Goal: Contribute content: Contribute content

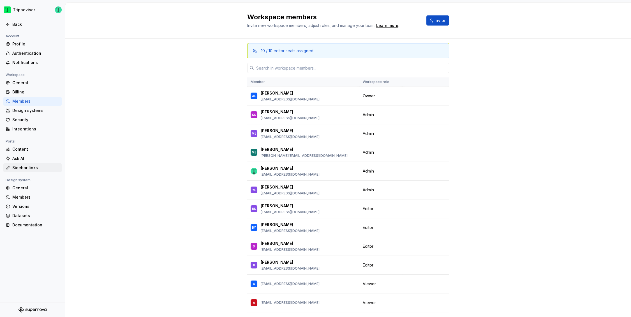
scroll to position [36, 0]
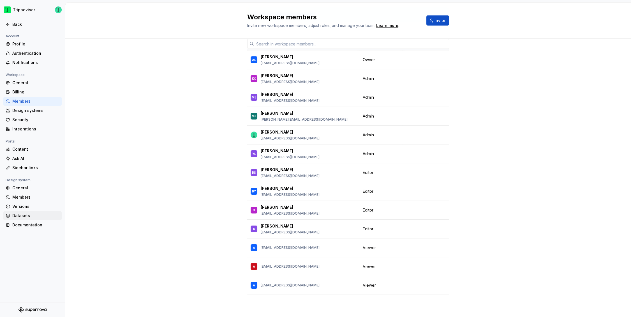
click at [27, 214] on div "Datasets" at bounding box center [35, 216] width 47 height 6
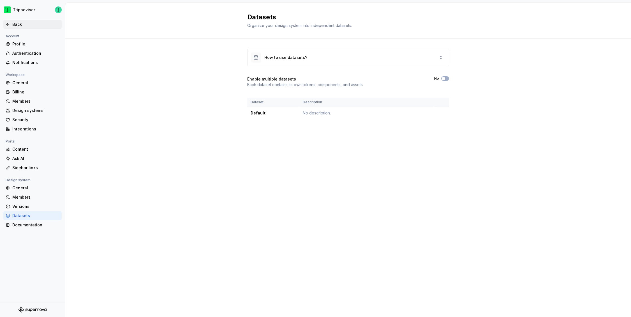
click at [16, 24] on div "Back" at bounding box center [35, 25] width 47 height 6
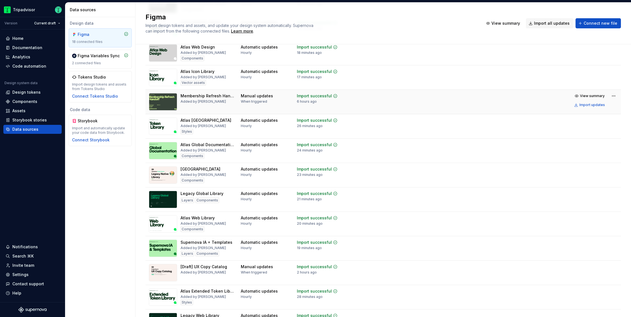
scroll to position [95, 0]
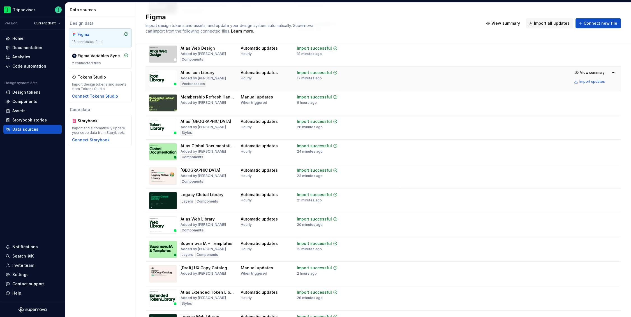
click at [208, 75] on div "Atlas Icon Library" at bounding box center [198, 73] width 34 height 6
click at [584, 82] on div "Import updates" at bounding box center [593, 81] width 26 height 4
click at [16, 109] on div "Assets" at bounding box center [18, 111] width 13 height 6
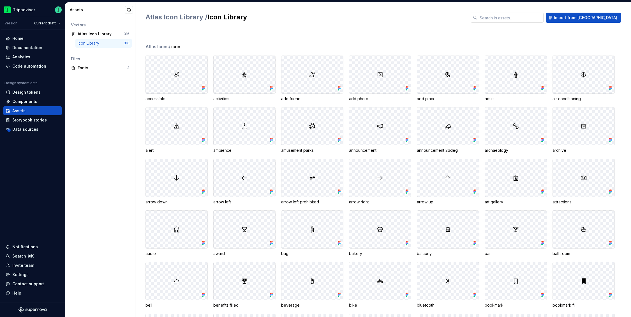
click at [522, 21] on input "text" at bounding box center [511, 18] width 66 height 10
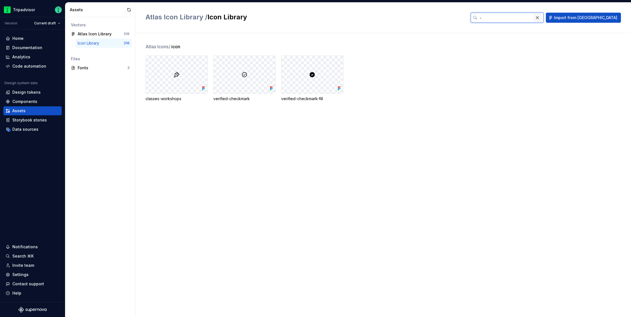
type input "-"
click at [542, 17] on button "button" at bounding box center [538, 18] width 8 height 8
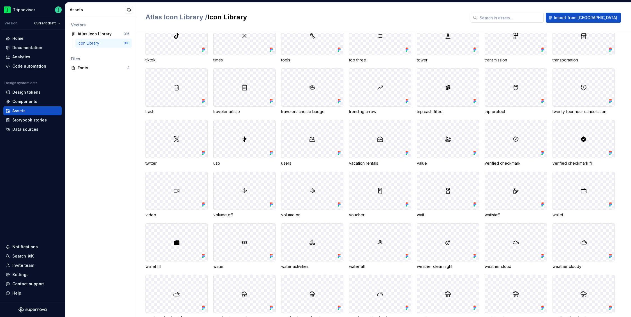
scroll to position [2120, 0]
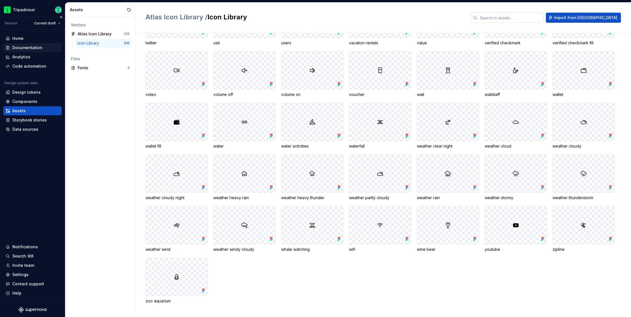
click at [24, 48] on div "Documentation" at bounding box center [27, 48] width 30 height 6
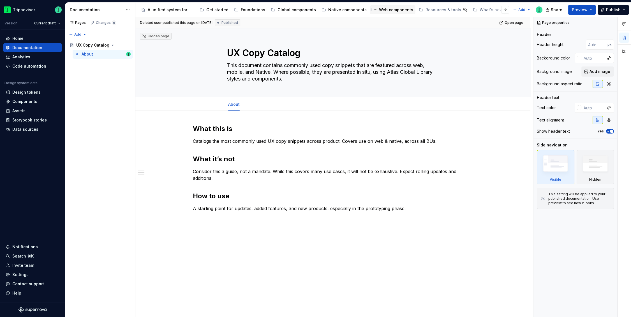
click at [391, 9] on div "Web components" at bounding box center [396, 10] width 34 height 6
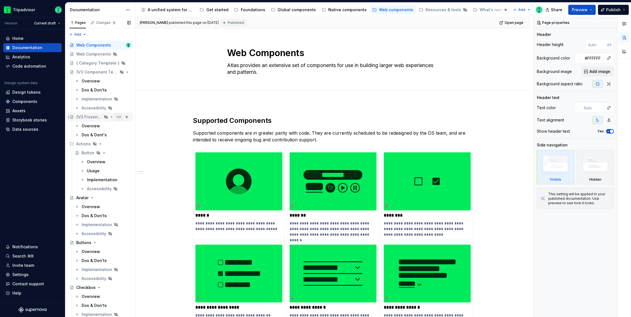
click at [117, 117] on button "Page tree" at bounding box center [119, 117] width 8 height 8
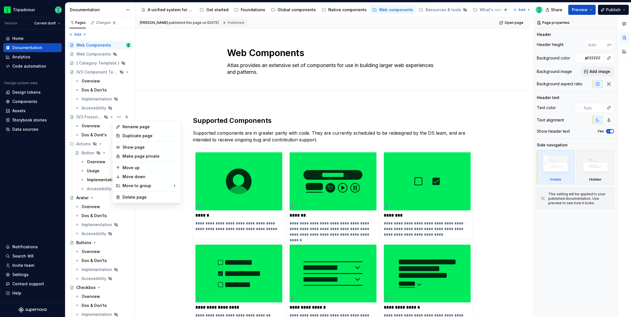
click at [120, 134] on div "Duplicate page" at bounding box center [147, 135] width 66 height 9
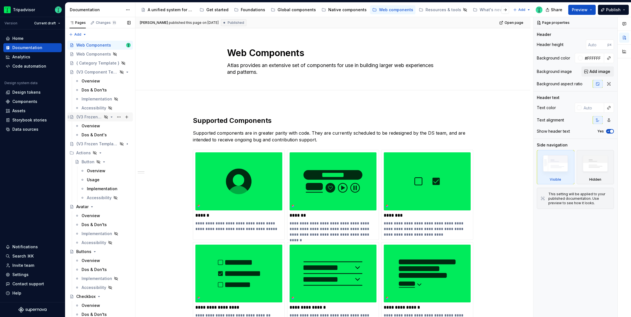
click at [89, 115] on div "{V3 Frozen Template}" at bounding box center [89, 117] width 26 height 6
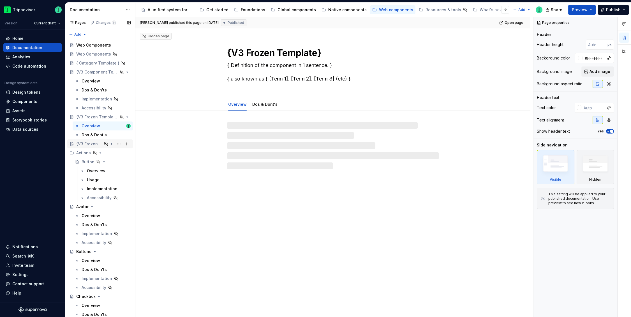
click at [89, 142] on div "{V3 Frozen Template}" at bounding box center [89, 144] width 26 height 6
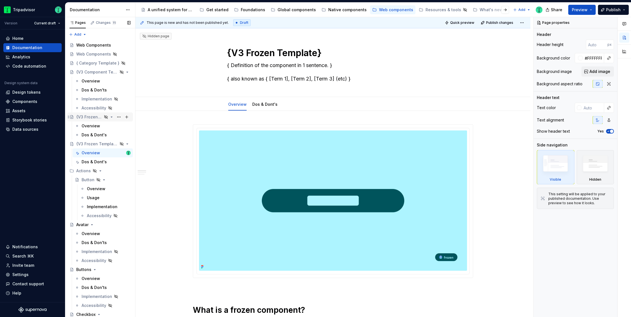
click at [85, 119] on div "{V3 Frozen Template}" at bounding box center [89, 117] width 26 height 6
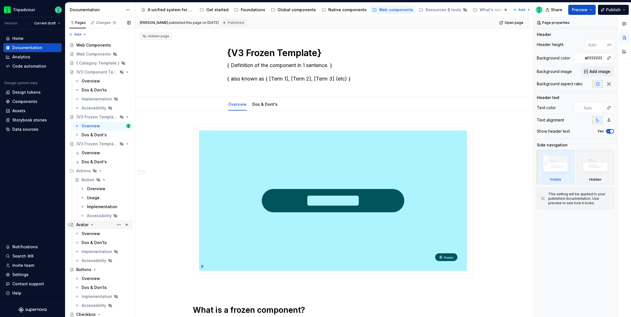
click at [81, 224] on div "Avatar" at bounding box center [82, 225] width 12 height 6
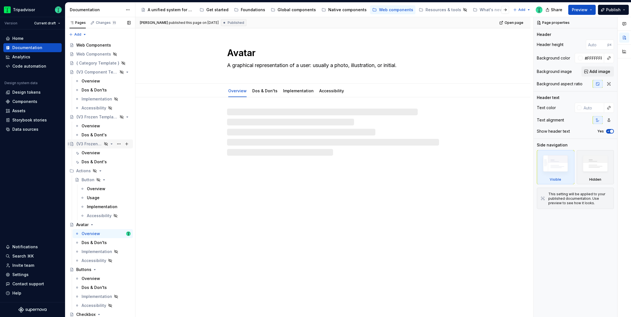
click at [82, 143] on div "{V3 Frozen Template}" at bounding box center [89, 144] width 26 height 6
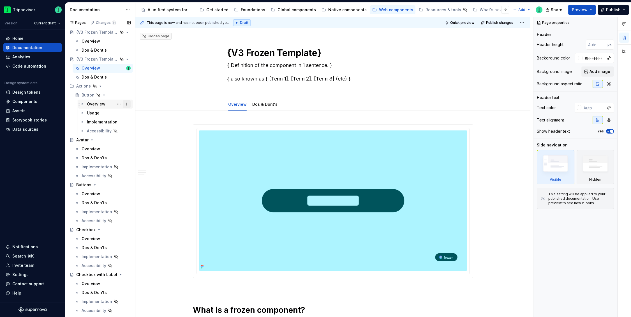
scroll to position [84, 0]
click at [109, 61] on icon "Page tree" at bounding box center [111, 60] width 4 height 4
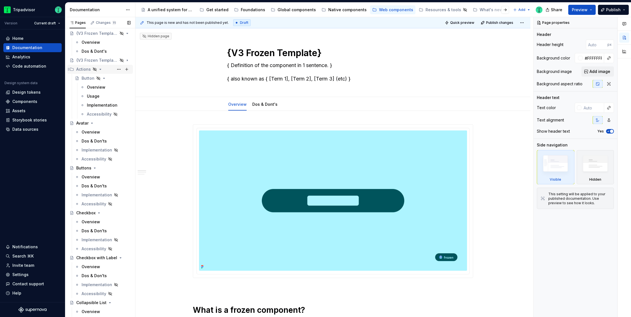
click at [100, 69] on icon "Page tree" at bounding box center [100, 69] width 1 height 1
click at [91, 78] on icon "Page tree" at bounding box center [91, 78] width 1 height 1
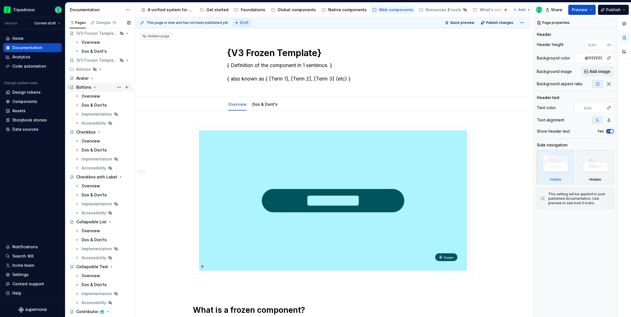
click at [93, 88] on icon "Page tree" at bounding box center [95, 87] width 4 height 4
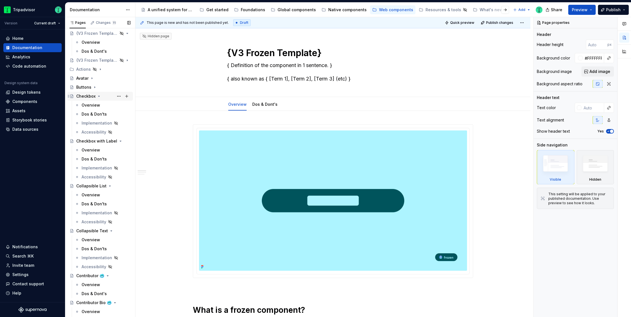
click at [98, 97] on icon "Page tree" at bounding box center [99, 96] width 4 height 4
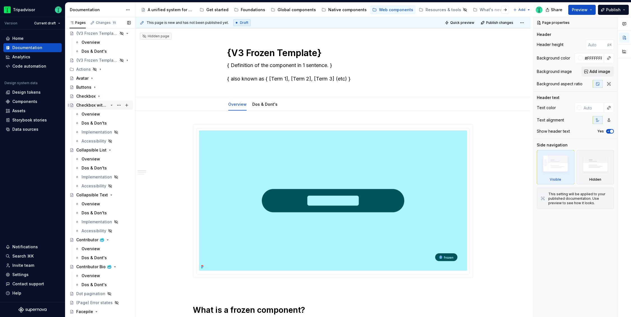
click at [109, 104] on icon "Page tree" at bounding box center [111, 105] width 4 height 4
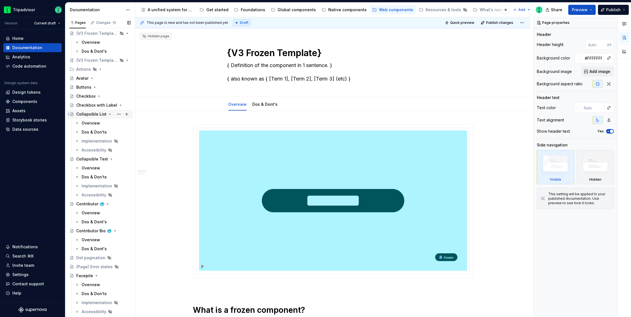
drag, startPoint x: 109, startPoint y: 113, endPoint x: 107, endPoint y: 117, distance: 4.1
click at [108, 113] on icon "Page tree" at bounding box center [110, 114] width 4 height 4
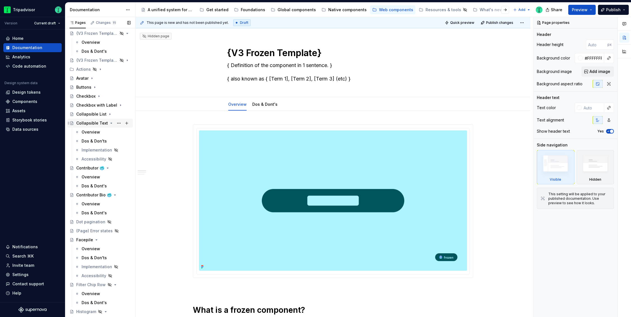
click at [109, 122] on icon "Page tree" at bounding box center [111, 123] width 4 height 4
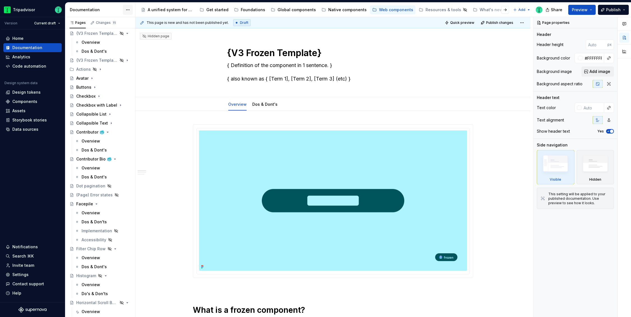
click at [128, 10] on html "Tripadvisor Version Current draft Home Documentation Analytics Code automation …" at bounding box center [315, 158] width 631 height 317
click at [143, 31] on div "Toggle focus mode" at bounding box center [156, 30] width 46 height 6
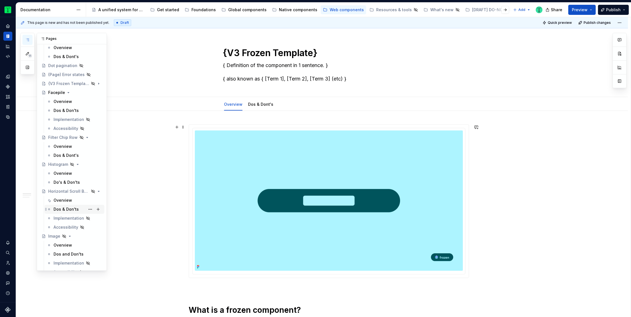
scroll to position [215, 0]
click at [90, 80] on button "Page tree" at bounding box center [90, 80] width 8 height 8
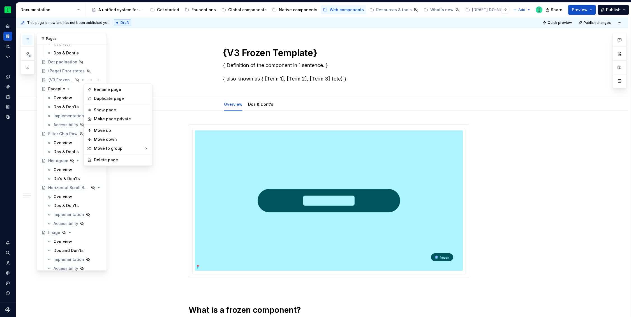
click at [58, 81] on div "11 Pages Add Accessibility guide for tree Page tree. Navigate the tree with the…" at bounding box center [63, 152] width 86 height 238
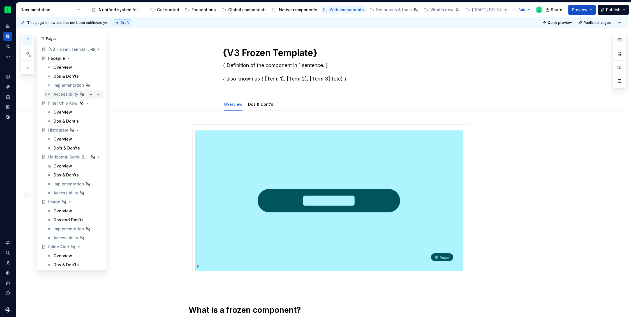
scroll to position [243, 0]
click at [59, 51] on div "{V3 Frozen Template}" at bounding box center [60, 51] width 25 height 6
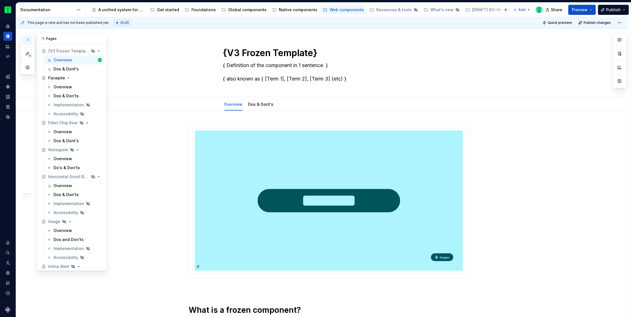
scroll to position [0, 0]
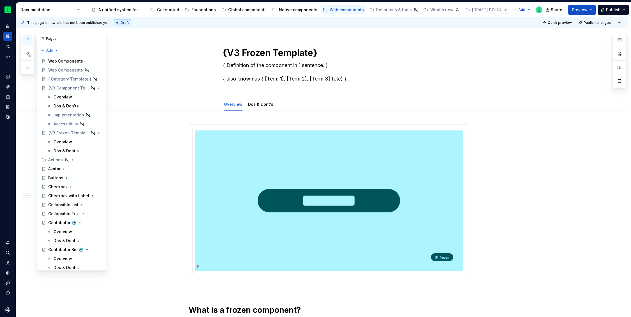
click at [24, 42] on button "button" at bounding box center [27, 40] width 10 height 10
click at [79, 10] on html "Tripadvisor Design system data Documentation Accessibility guide for tree Page …" at bounding box center [315, 158] width 631 height 317
click at [95, 31] on div "Toggle focus mode" at bounding box center [107, 30] width 46 height 6
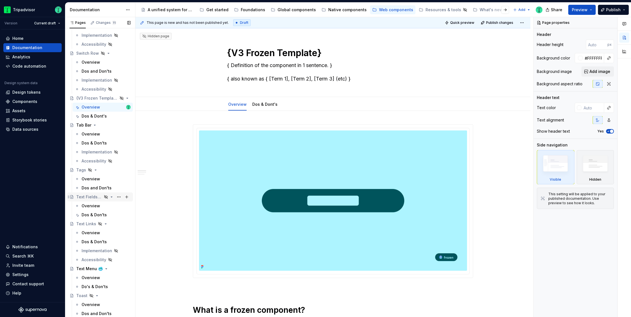
scroll to position [1132, 0]
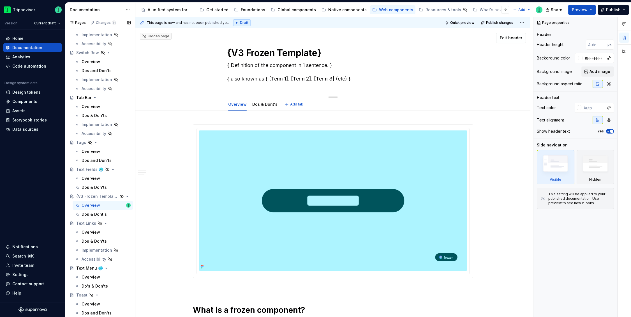
click at [245, 49] on textarea "{V3 Frozen Template}" at bounding box center [332, 52] width 212 height 13
paste textarea
type textarea "*"
type textarea "Untitled group"
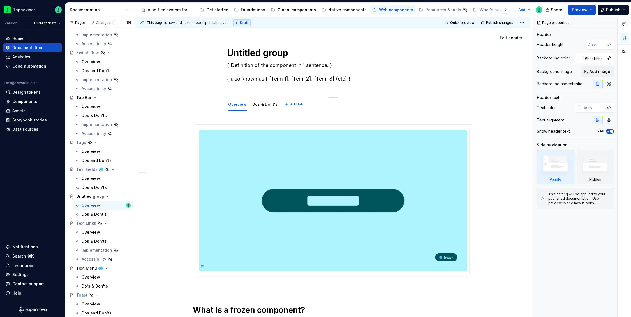
type textarea "*"
type textarea "Untitled group"
paste textarea "Text Area Text Field"
type textarea "*"
type textarea "Text Area Text Field"
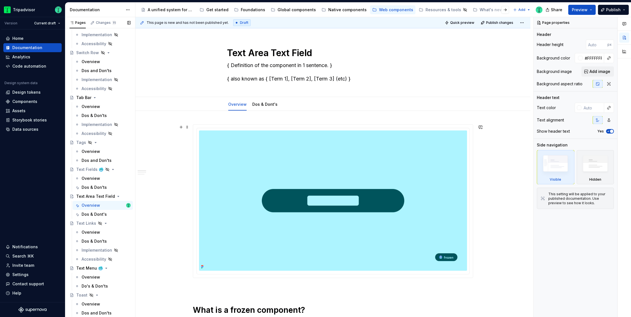
type textarea "*"
type textarea "Text Area Text Field"
click at [280, 63] on textarea "{ Definition of the component in 1 sentence. } { also known as { [Term 1], [Ter…" at bounding box center [332, 72] width 212 height 22
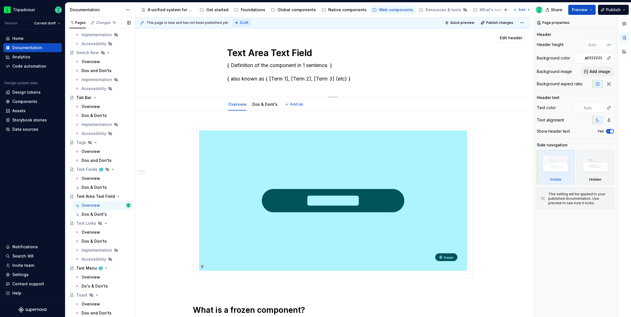
paste textarea "Text fields let users enter and edit text. Text areas are fixed height fields t…"
type textarea "*"
type textarea "Text fields let users enter and edit text. Text areas are fixed height fields t…"
type textarea "*"
type textarea "Text fields let users enter and edit text. Text areas are fixed height fields t…"
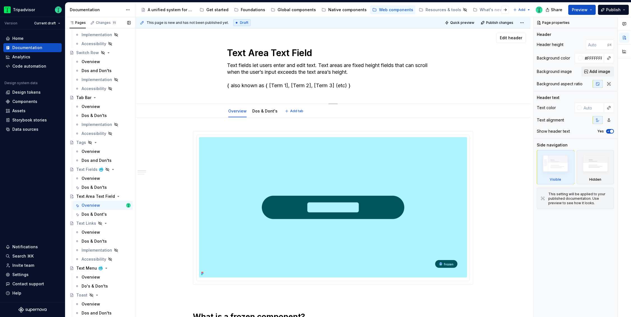
type textarea "*"
type textarea "Text fields let users enter and edit text. Text areas are fixed height fields t…"
click at [306, 87] on textarea "Text fields let users enter and edit text. Text areas are fixed height fields t…" at bounding box center [332, 75] width 212 height 29
drag, startPoint x: 227, startPoint y: 86, endPoint x: 357, endPoint y: 88, distance: 130.2
click at [357, 88] on textarea "Text fields let users enter and edit text. Text areas are fixed height fields t…" at bounding box center [332, 75] width 212 height 29
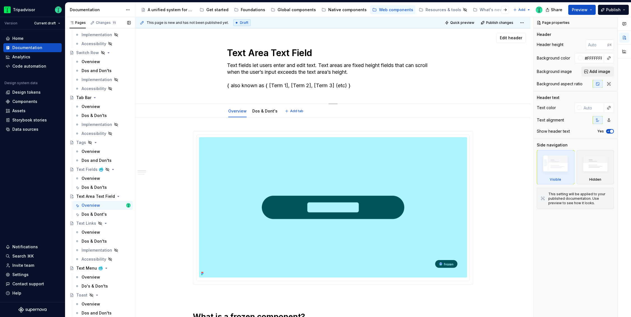
type textarea "*"
type textarea "Text fields let users enter and edit text. Text areas are fixed height fields t…"
type textarea "*"
type textarea "Text fields let users enter and edit text. Text areas are fixed height fields t…"
type textarea "*"
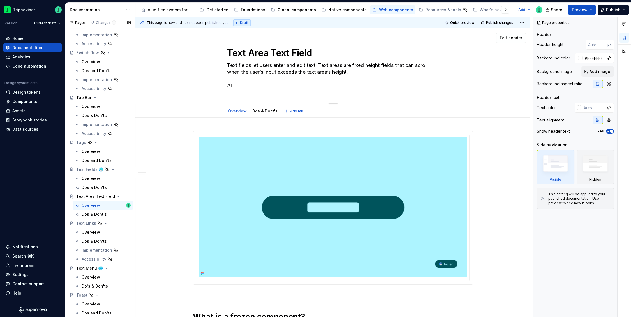
type textarea "Text fields let users enter and edit text. Text areas are fixed height fields t…"
type textarea "*"
type textarea "Text fields let users enter and edit text. Text areas are fixed height fields t…"
type textarea "*"
type textarea "Text fields let users enter and edit text. Text areas are fixed height fields t…"
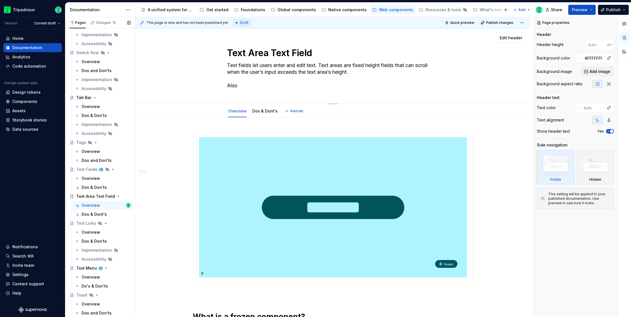
type textarea "*"
type textarea "Text fields let users enter and edit text. Text areas are fixed height fields t…"
type textarea "*"
type textarea "Text fields let users enter and edit text. Text areas are fixed height fields t…"
type textarea "*"
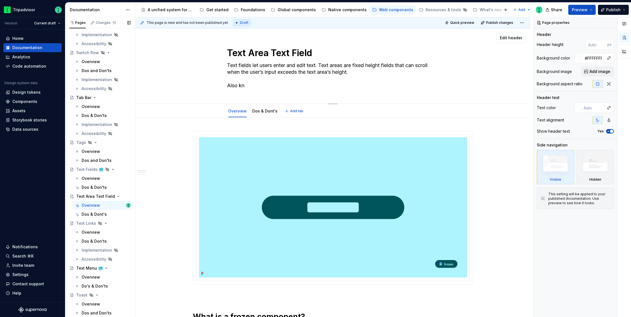
type textarea "Text fields let users enter and edit text. Text areas are fixed height fields t…"
type textarea "*"
type textarea "Text fields let users enter and edit text. Text areas are fixed height fields t…"
type textarea "*"
type textarea "Text fields let users enter and edit text. Text areas are fixed height fields t…"
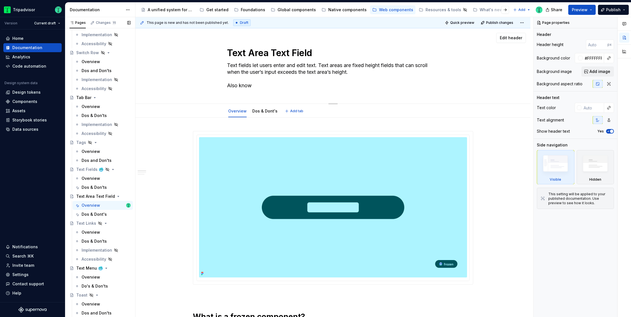
type textarea "*"
type textarea "Text fields let users enter and edit text. Text areas are fixed height fields t…"
type textarea "*"
type textarea "Text fields let users enter and edit text. Text areas are fixed height fields t…"
type textarea "*"
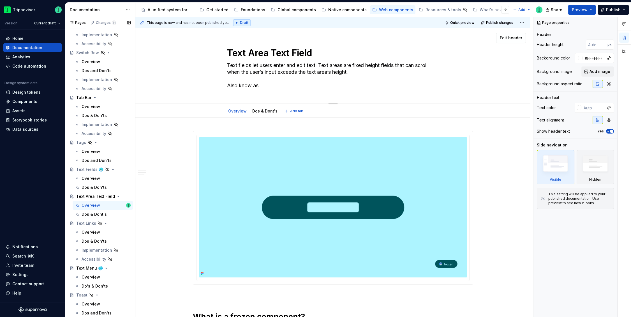
type textarea "Text fields let users enter and edit text. Text areas are fixed height fields t…"
paste textarea "Text fields let users enter and edit text. Text areas are fixed height fields t…"
type textarea "*"
type textarea "Text fields let users enter and edit text. Text areas are fixed height fields t…"
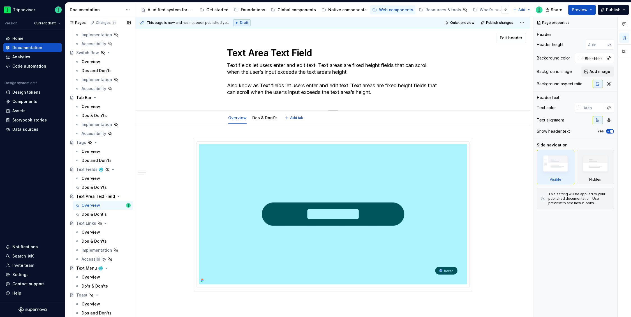
type textarea "*"
type textarea "Text fields let users enter and edit text. Text areas are fixed height fields t…"
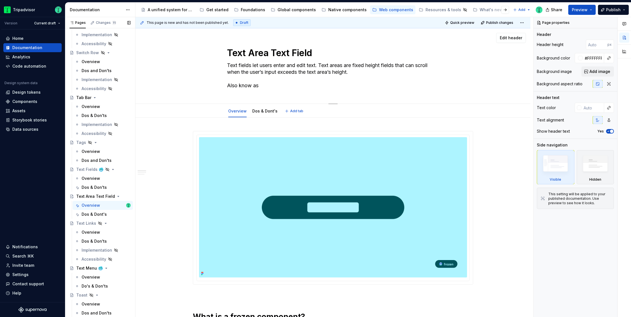
type textarea "*"
type textarea "Text fields let users enter and edit text. Text areas are fixed height fields t…"
type textarea "*"
type textarea "Text fields let users enter and edit text. Text areas are fixed height fields t…"
type textarea "*"
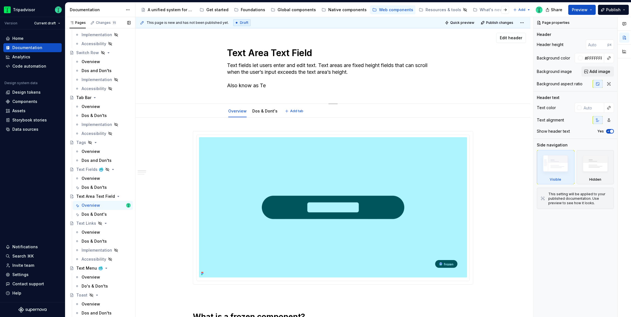
type textarea "Text fields let users enter and edit text. Text areas are fixed height fields t…"
type textarea "*"
type textarea "Text fields let users enter and edit text. Text areas are fixed height fields t…"
type textarea "*"
type textarea "Text fields let users enter and edit text. Text areas are fixed height fields t…"
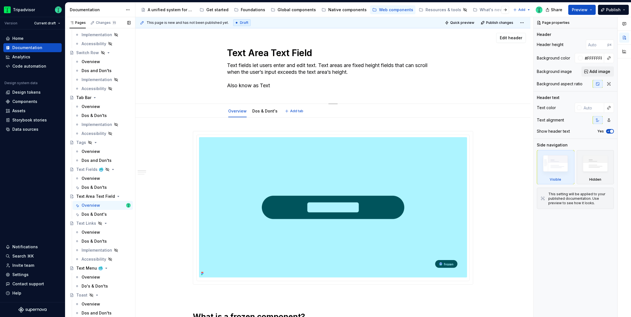
type textarea "*"
type textarea "Text fields let users enter and edit text. Text areas are fixed height fields t…"
type textarea "*"
type textarea "Text fields let users enter and edit text. Text areas are fixed height fields t…"
type textarea "*"
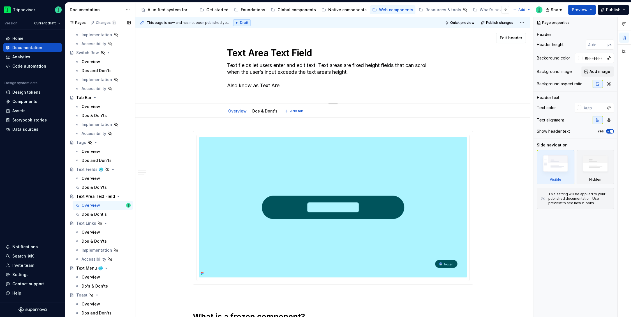
type textarea "Text fields let users enter and edit text. Text areas are fixed height fields t…"
type textarea "*"
type textarea "Text fields let users enter and edit text. Text areas are fixed height fields t…"
type textarea "*"
type textarea "Text fields let users enter and edit text. Text areas are fixed height fields t…"
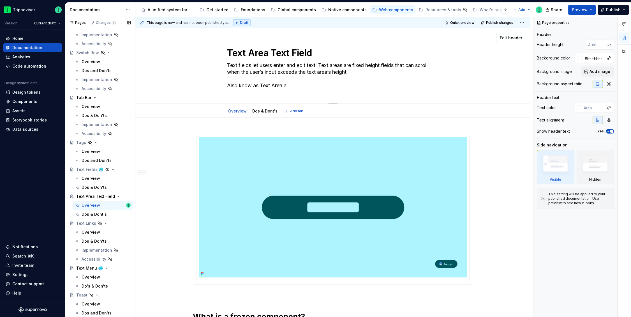
type textarea "*"
type textarea "Text fields let users enter and edit text. Text areas are fixed height fields t…"
type textarea "*"
type textarea "Text fields let users enter and edit text. Text areas are fixed height fields t…"
type textarea "*"
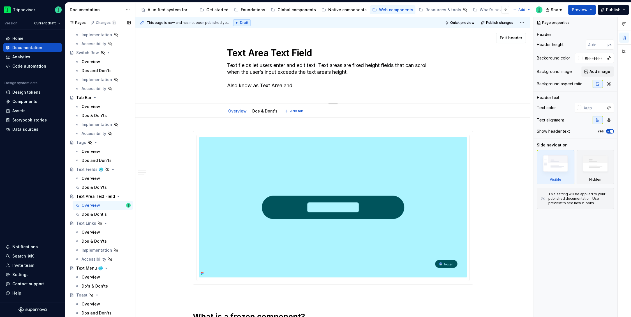
type textarea "Text fields let users enter and edit text. Text areas are fixed height fields t…"
type textarea "*"
type textarea "Text fields let users enter and edit text. Text areas are fixed height fields t…"
type textarea "*"
type textarea "Text fields let users enter and edit text. Text areas are fixed height fields t…"
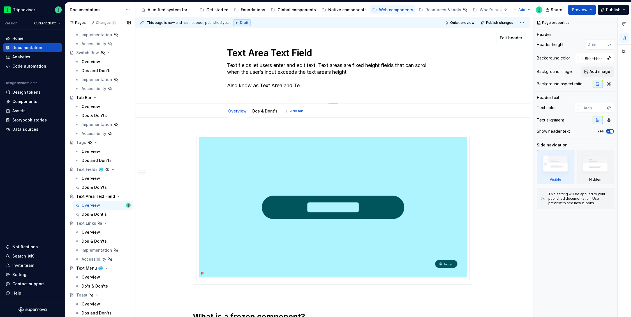
type textarea "*"
type textarea "Text fields let users enter and edit text. Text areas are fixed height fields t…"
type textarea "*"
type textarea "Text fields let users enter and edit text. Text areas are fixed height fields t…"
type textarea "*"
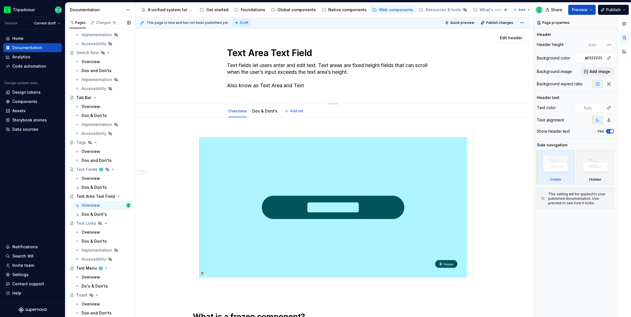
type textarea "Text fields let users enter and edit text. Text areas are fixed height fields t…"
type textarea "*"
type textarea "Text fields let users enter and edit text. Text areas are fixed height fields t…"
type textarea "*"
type textarea "Text fields let users enter and edit text. Text areas are fixed height fields t…"
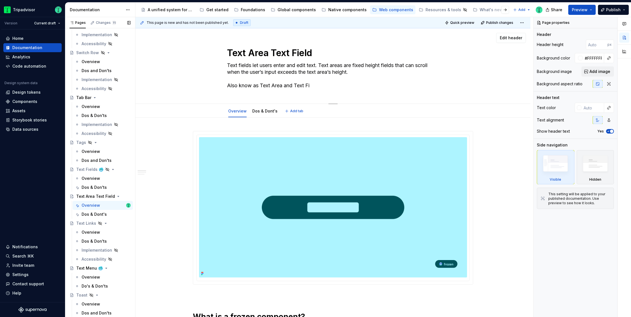
type textarea "*"
type textarea "Text fields let users enter and edit text. Text areas are fixed height fields t…"
type textarea "*"
type textarea "Text fields let users enter and edit text. Text areas are fixed height fields t…"
type textarea "*"
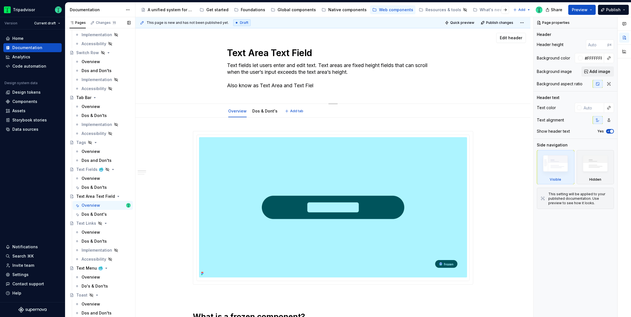
type textarea "Text fields let users enter and edit text. Text areas are fixed height fields t…"
type textarea "*"
click at [291, 88] on textarea "Text fields let users enter and edit text. Text areas are fixed height fields t…" at bounding box center [332, 75] width 212 height 29
type textarea "Text fields let users enter and edit text. Text areas are fixed height fields t…"
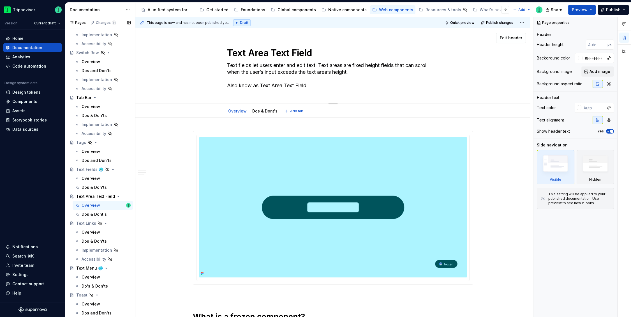
type textarea "*"
type textarea "Text fields let users enter and edit text. Text areas are fixed height fields t…"
type textarea "*"
type textarea "Text fields let users enter and edit text. Text areas are fixed height fields t…"
click at [255, 93] on div "Text Area Text Field Text fields let users enter and edit text. Text areas are …" at bounding box center [333, 65] width 212 height 75
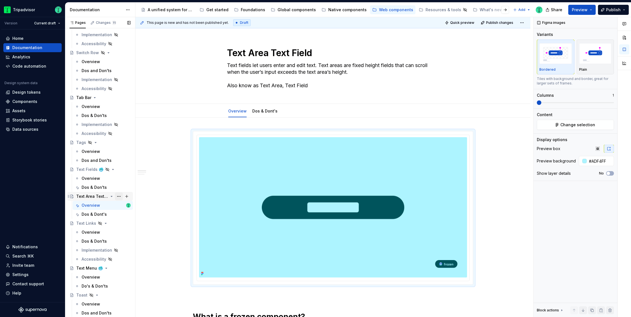
click at [117, 196] on button "Page tree" at bounding box center [119, 196] width 8 height 8
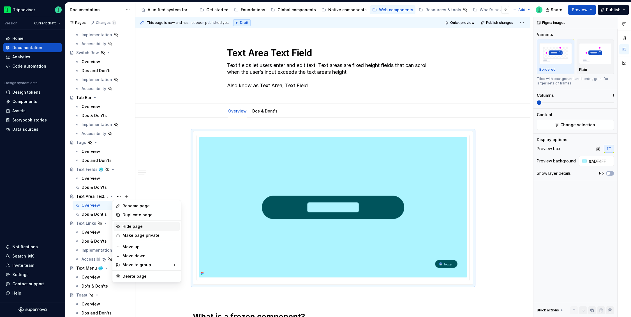
click at [129, 228] on div "Hide page" at bounding box center [150, 227] width 55 height 6
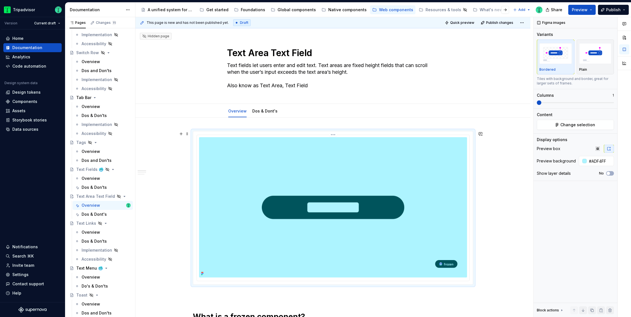
click at [321, 196] on img at bounding box center [333, 207] width 268 height 140
click at [554, 130] on div "Figma images Variants Bordered Plain Tiles with background and border, great fo…" at bounding box center [576, 167] width 84 height 300
click at [554, 126] on button "Change selection" at bounding box center [575, 125] width 77 height 10
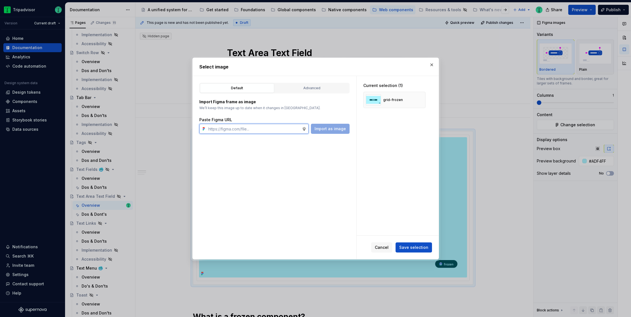
type textarea "*"
paste input "https://www.figma.com/design/Rk3eGC5124Z7punn8EFUkb/Atlas-Web-Documentation?nod…"
type input "https://www.figma.com/design/Rk3eGC5124Z7punn8EFUkb/Atlas-Web-Documentation?nod…"
click at [338, 131] on span "Import as image" at bounding box center [330, 129] width 31 height 6
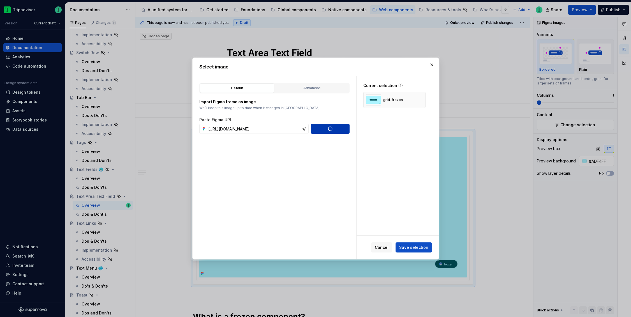
scroll to position [0, 0]
type textarea "*"
click at [418, 100] on button "button" at bounding box center [419, 100] width 8 height 8
click at [423, 247] on span "Save selection" at bounding box center [413, 248] width 29 height 6
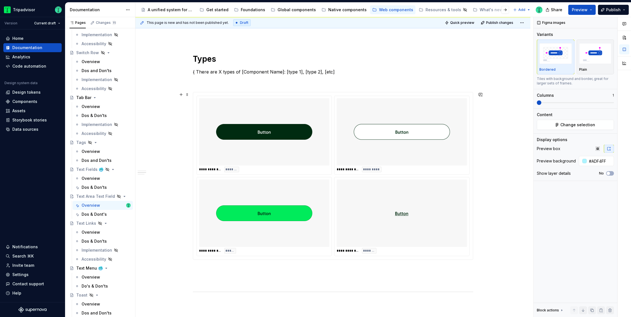
scroll to position [344, 0]
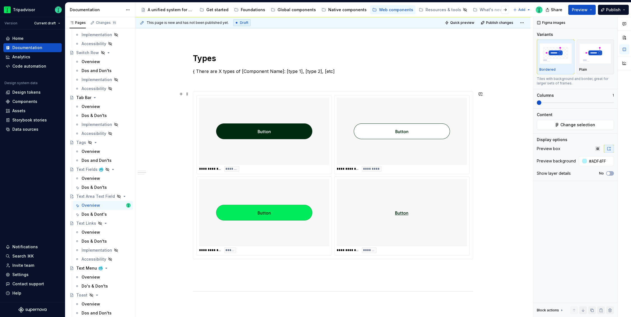
click at [362, 213] on div at bounding box center [402, 212] width 130 height 67
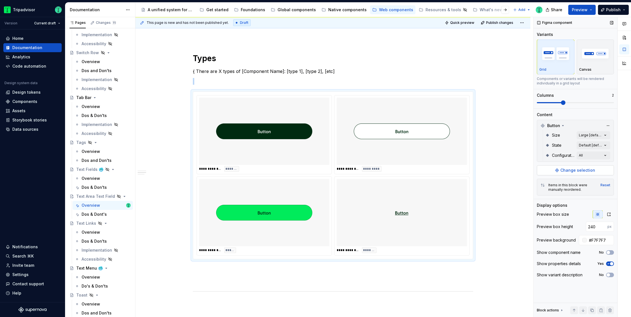
click at [575, 170] on span "Change selection" at bounding box center [578, 170] width 35 height 6
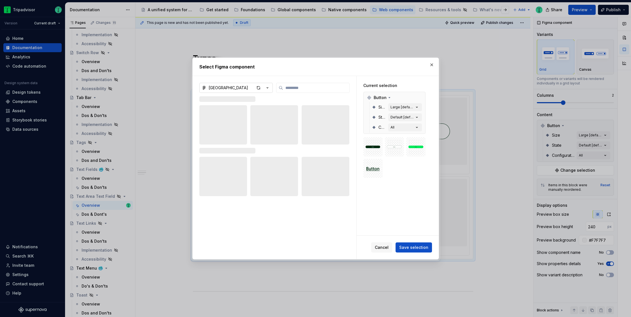
click at [236, 86] on div "Atlas Native Library" at bounding box center [229, 88] width 40 height 6
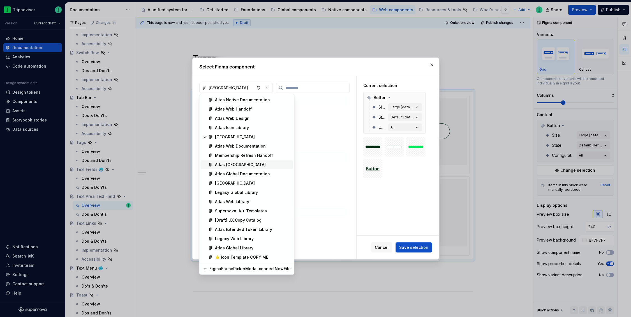
type textarea "*"
click at [226, 199] on div "Atlas Web Library" at bounding box center [232, 202] width 34 height 6
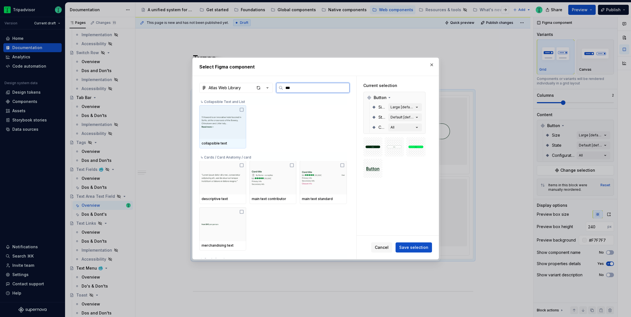
type input "****"
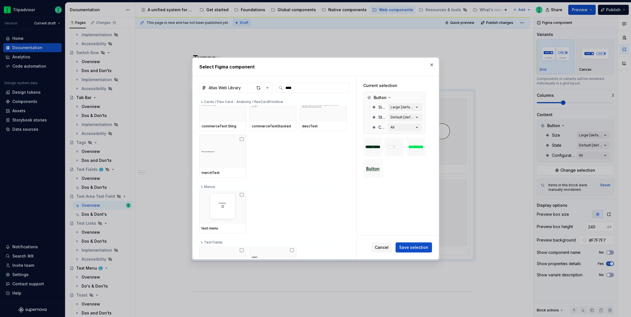
scroll to position [247, 0]
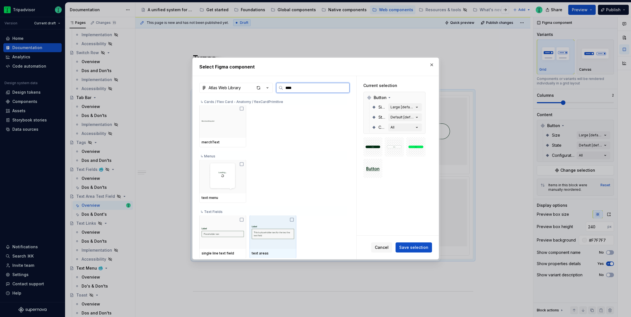
click at [279, 243] on img at bounding box center [273, 231] width 42 height 29
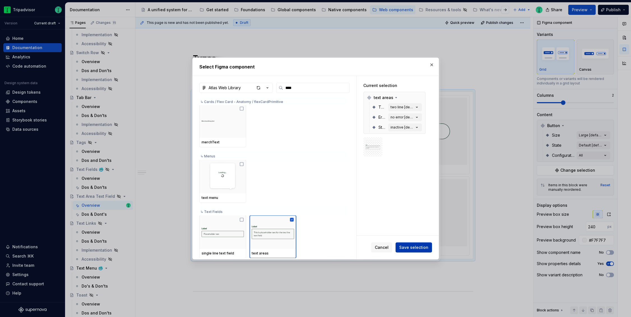
click at [413, 248] on span "Save selection" at bounding box center [413, 248] width 29 height 6
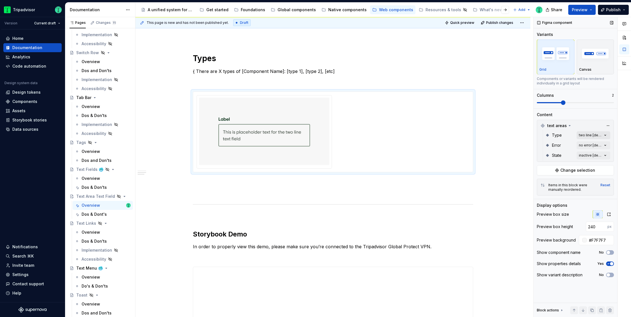
click at [585, 136] on div "Comments Open comments No comments yet Select ‘Comment’ from the block context …" at bounding box center [583, 167] width 98 height 300
click at [603, 145] on span "button" at bounding box center [601, 144] width 3 height 3
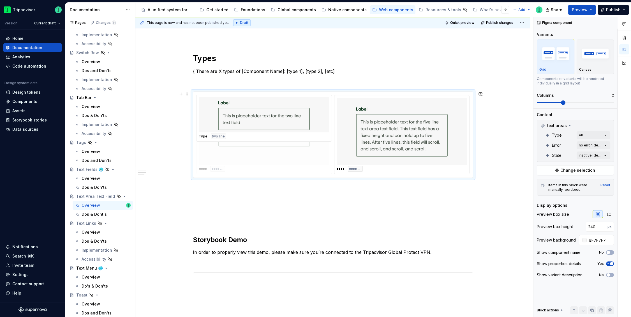
drag, startPoint x: 352, startPoint y: 157, endPoint x: 215, endPoint y: 156, distance: 137.4
click at [214, 157] on body "Tripadvisor Version Current draft Home Documentation Analytics Code automation …" at bounding box center [315, 158] width 631 height 317
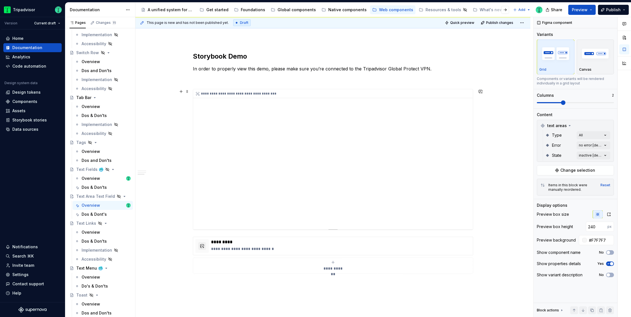
scroll to position [504, 0]
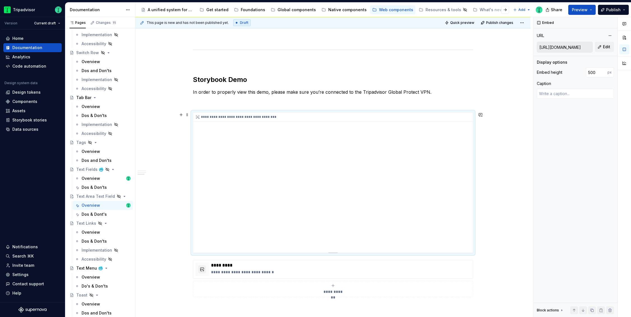
click at [420, 139] on div "**********" at bounding box center [333, 182] width 280 height 140
click at [600, 47] on button "Edit" at bounding box center [604, 47] width 19 height 10
type textarea "*"
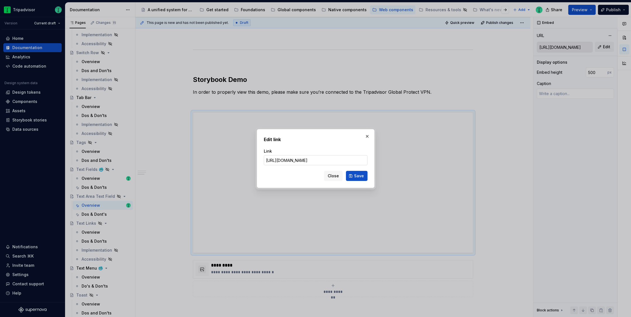
scroll to position [0, 185]
type input "https://pr-8040.dev.tripadvisor-preview.com/Storybook#@ta-design-system-frozen.…"
type textarea "*"
click at [317, 158] on input "https://pr-8040.dev.tripadvisor-preview.com/Storybook#@ta-design-system-frozen.…" at bounding box center [316, 160] width 104 height 10
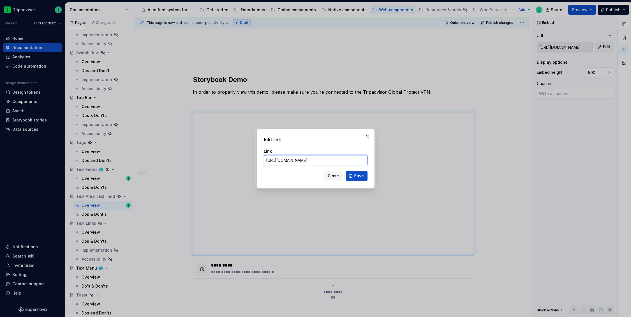
click at [317, 158] on input "https://pr-8040.dev.tripadvisor-preview.com/Storybook#@ta-design-system-frozen.…" at bounding box center [316, 160] width 104 height 10
paste input "webml.dev.tripadvisor"
type input "https://webml.dev.tripadvisor.com/Story#@ta-design-system-frozen.text-field_pac…"
click at [358, 175] on span "Save" at bounding box center [359, 176] width 10 height 6
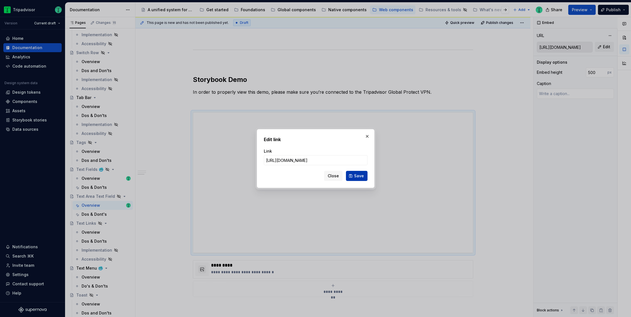
type textarea "*"
type input "https://webml.dev.tripadvisor.com/Story#@ta-design-system-frozen.text-field_pac…"
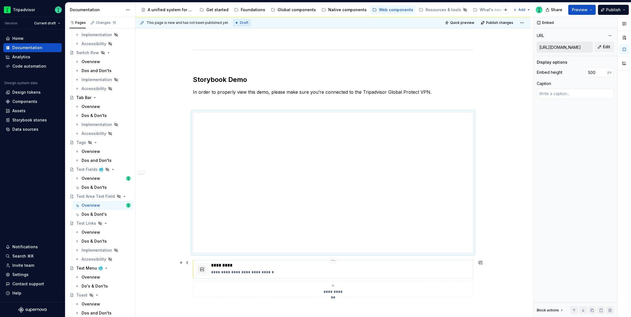
click at [275, 273] on p "**********" at bounding box center [341, 272] width 260 height 6
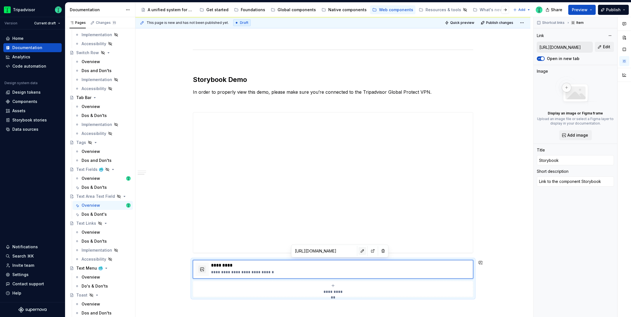
click at [359, 252] on button "button" at bounding box center [363, 251] width 8 height 8
type textarea "*"
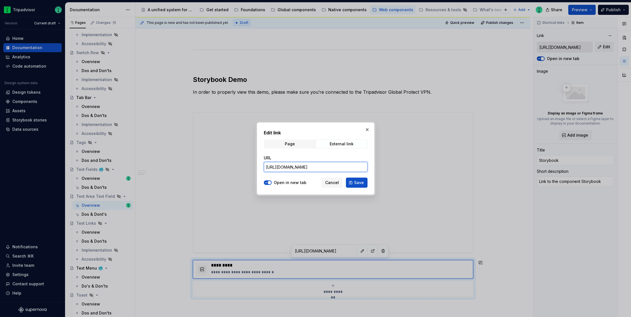
click at [322, 165] on input "https://webml.dev.tripadvisor.com/Storybook#@ta-atlas-design-system.bubble-rati…" at bounding box center [316, 167] width 104 height 10
paste input "design-system-frozen.text-field_packages_design-system-frozen_text-field_TextAr…"
type input "https://webml.dev.tripadvisor.com/Storybook#@ta-design-system-frozen.text-field…"
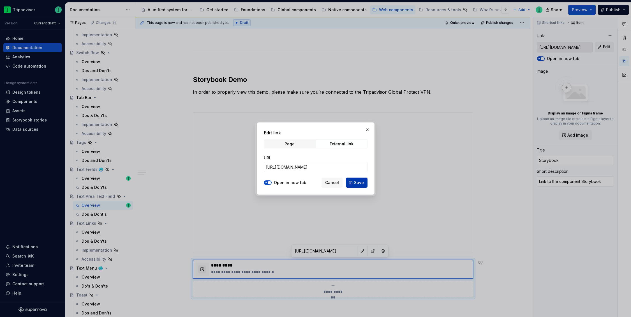
click at [355, 184] on span "Save" at bounding box center [359, 183] width 10 height 6
type textarea "*"
type input "https://webml.dev.tripadvisor.com/Storybook#@ta-design-system-frozen.text-field…"
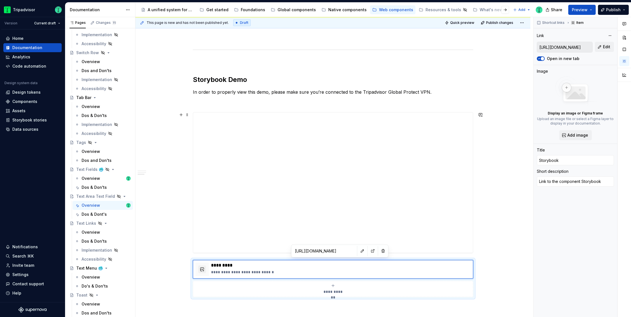
click at [518, 213] on div "**********" at bounding box center [332, 22] width 395 height 819
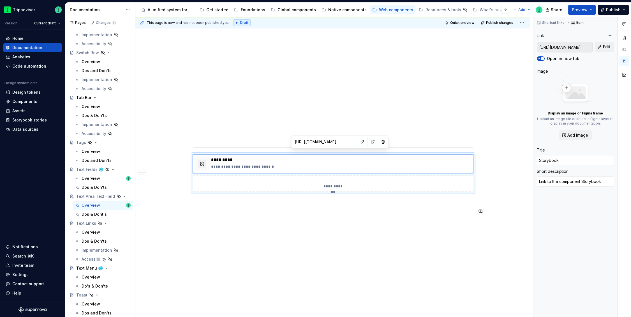
scroll to position [613, 0]
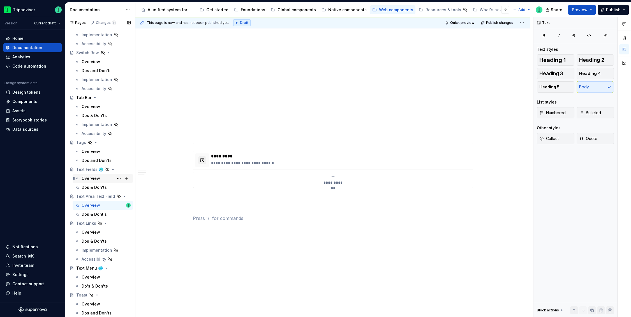
click at [91, 179] on div "Overview" at bounding box center [91, 179] width 19 height 6
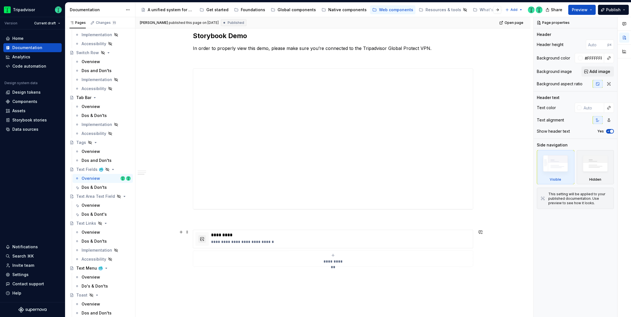
scroll to position [801, 0]
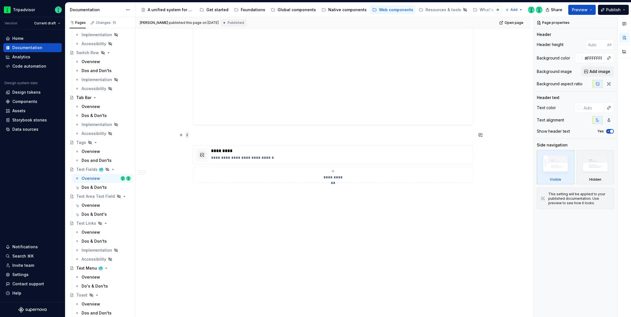
click at [188, 134] on span at bounding box center [187, 135] width 4 height 8
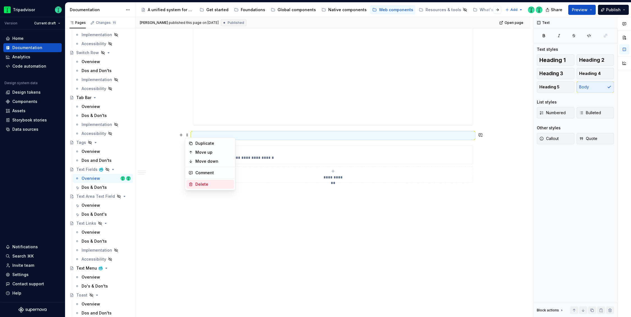
click at [196, 181] on div "Delete" at bounding box center [214, 184] width 36 height 6
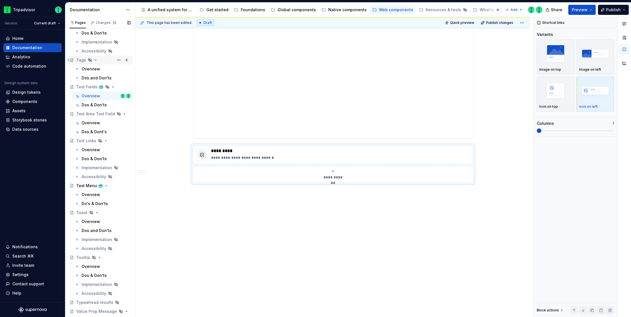
scroll to position [1239, 0]
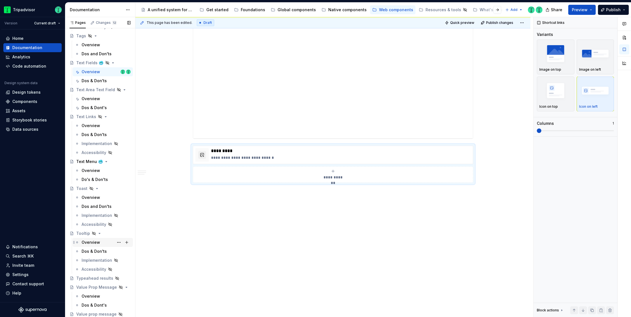
click at [89, 243] on div "Overview" at bounding box center [91, 243] width 19 height 6
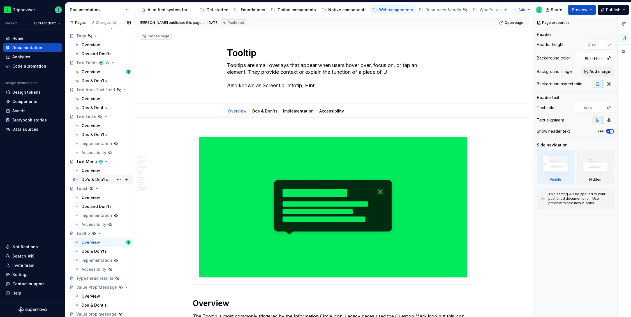
scroll to position [1177, 0]
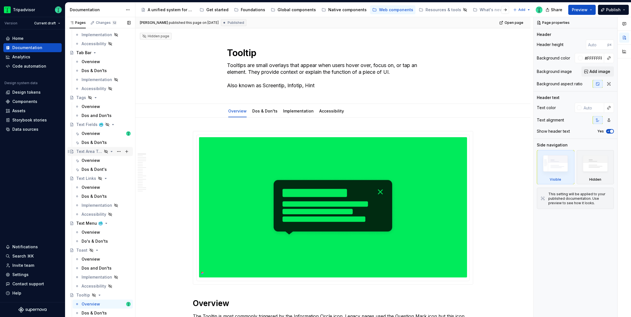
click at [86, 150] on div "Text Area Text Field" at bounding box center [89, 152] width 26 height 6
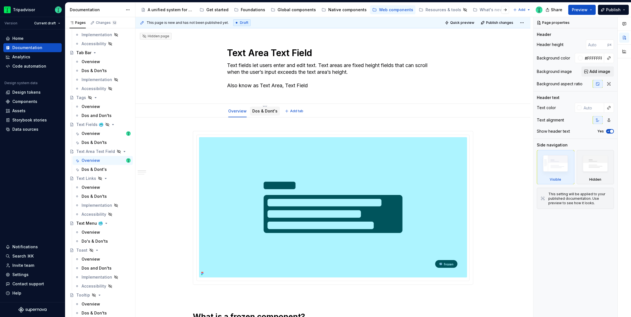
click at [260, 112] on link "Dos & Dont's" at bounding box center [264, 111] width 25 height 5
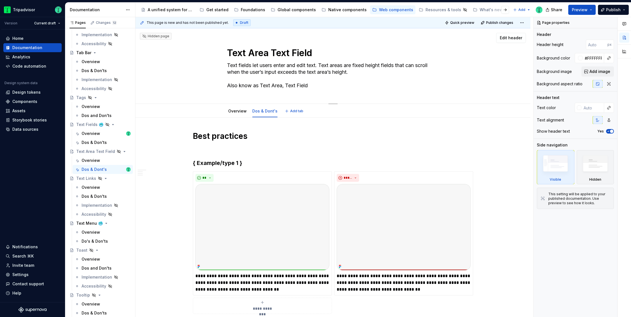
click at [253, 85] on textarea "Text fields let users enter and edit text. Text areas are fixed height fields t…" at bounding box center [332, 75] width 212 height 29
type textarea "*"
type textarea "Text fields let users enter and edit text. Text areas are fixed height fields t…"
type textarea "*"
type textarea "Text fields let users enter and edit text. Text areas are fixed height fields t…"
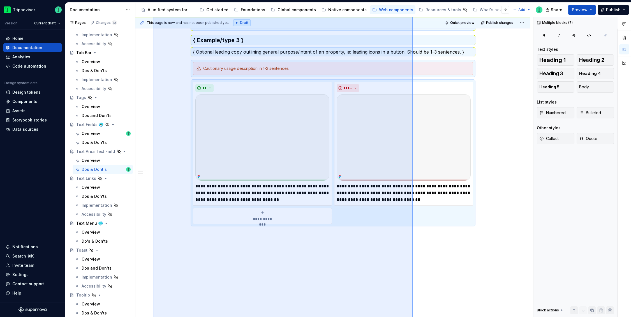
scroll to position [481, 0]
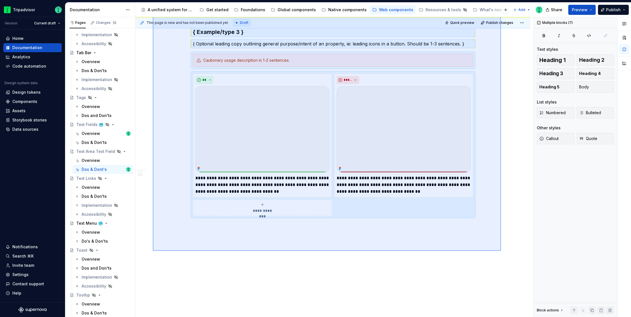
drag, startPoint x: 153, startPoint y: 125, endPoint x: 501, endPoint y: 251, distance: 370.4
click at [501, 251] on div "**********" at bounding box center [334, 167] width 398 height 300
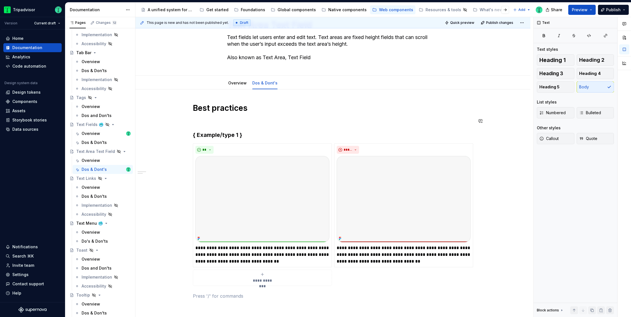
scroll to position [0, 0]
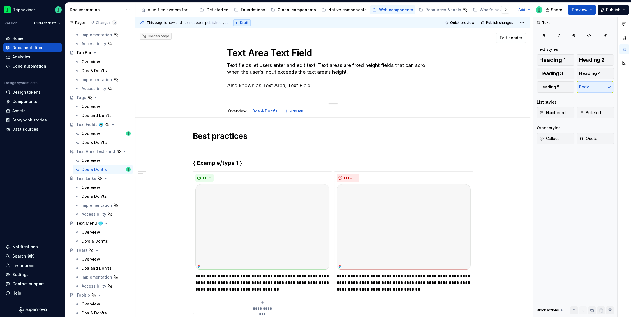
click at [348, 49] on textarea "Text Area Text Field" at bounding box center [332, 52] width 212 height 13
click at [348, 52] on textarea "Text Area Text Field" at bounding box center [332, 52] width 212 height 13
paste textarea "🥶"
type textarea "*"
type textarea "Text Area Text Field 🥶"
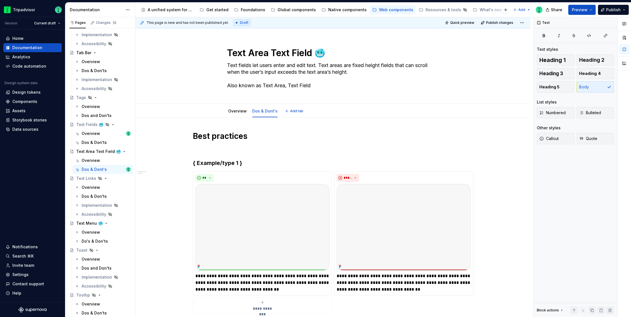
type textarea "*"
type textarea "Text Area Text Field 🥶"
click at [169, 220] on div "**********" at bounding box center [332, 274] width 395 height 312
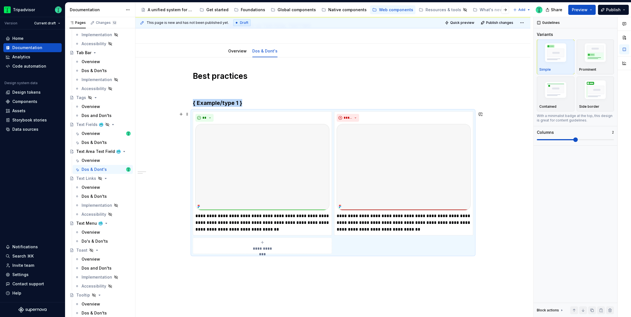
scroll to position [57, 0]
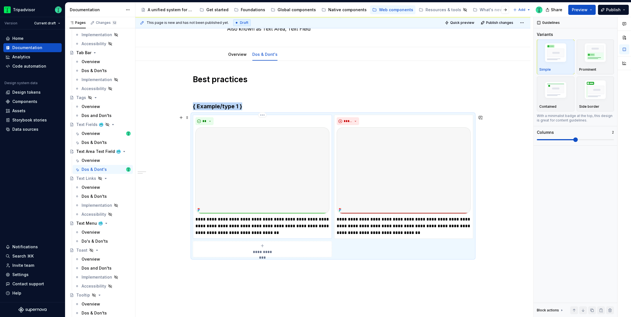
click at [289, 225] on p "**********" at bounding box center [263, 226] width 134 height 20
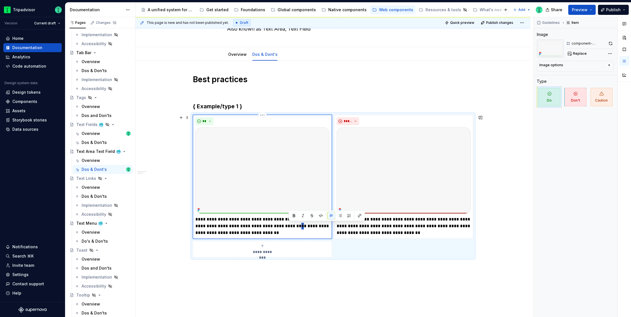
click at [289, 225] on p "**********" at bounding box center [263, 226] width 134 height 20
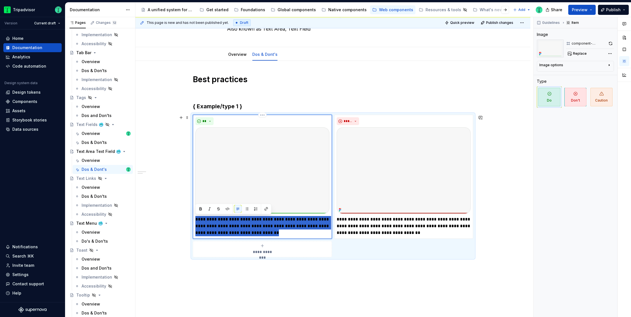
type textarea "*"
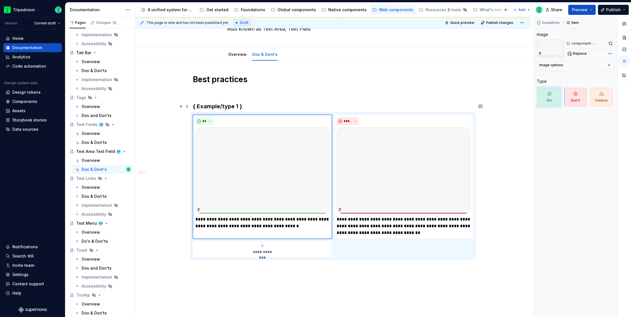
click at [225, 102] on h3 "{ Example/type 1 }" at bounding box center [333, 106] width 280 height 8
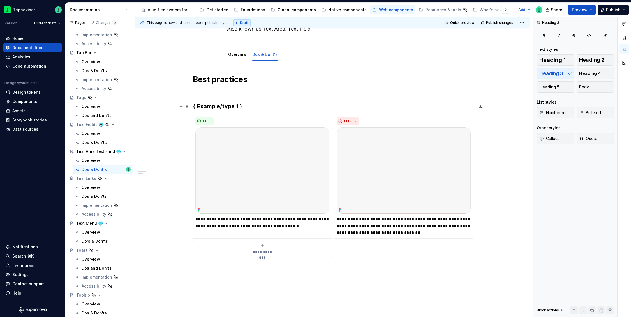
click at [226, 105] on h3 "{ Example/type 1 }" at bounding box center [333, 106] width 280 height 8
click at [162, 242] on div "**********" at bounding box center [332, 217] width 395 height 312
type textarea "*"
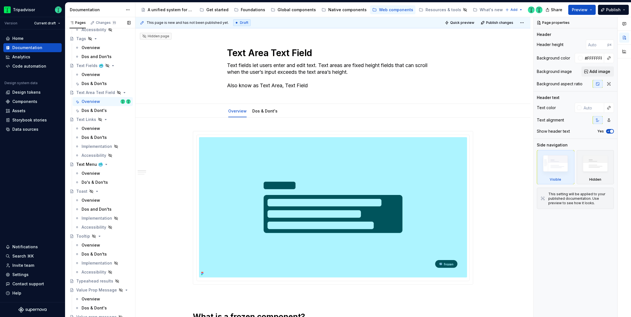
scroll to position [1497, 0]
click at [89, 63] on div "Text Fields 🥶" at bounding box center [89, 65] width 26 height 6
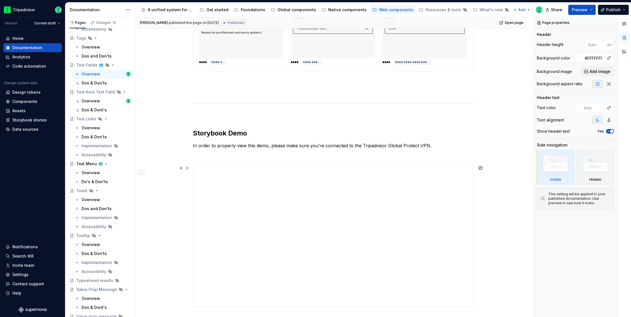
scroll to position [620, 0]
click at [92, 100] on div "Overview" at bounding box center [91, 101] width 19 height 6
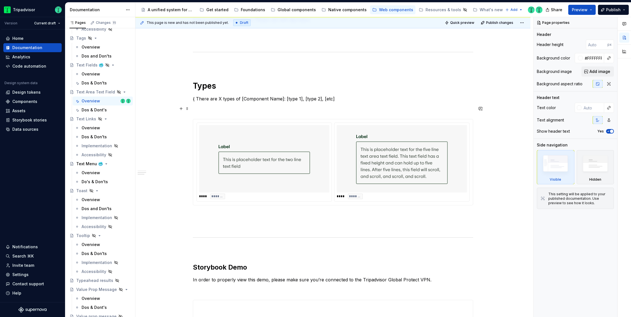
scroll to position [320, 0]
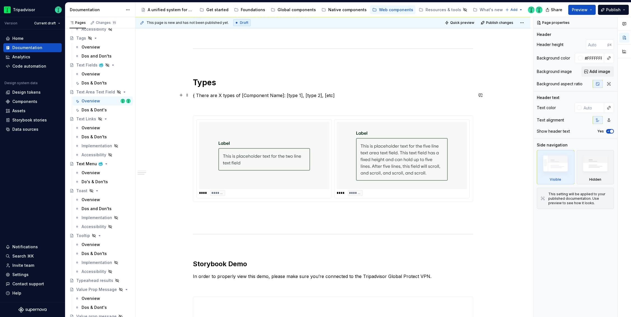
click at [221, 93] on p "{ There are X types of [Component Name]: [type 1], [type 2], [etc]" at bounding box center [333, 95] width 280 height 7
type textarea "*"
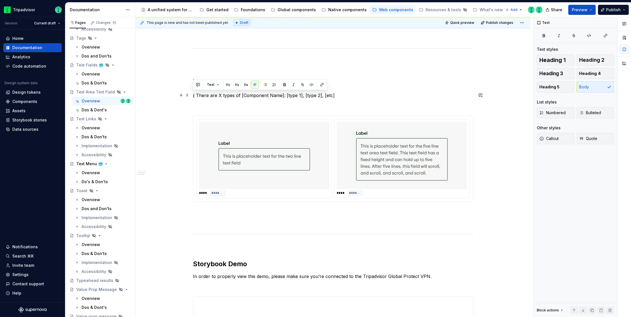
click at [221, 93] on p "{ There are X types of [Component Name]: [type 1], [type 2], [etc]" at bounding box center [333, 95] width 280 height 7
click at [206, 82] on h1 "Types" at bounding box center [333, 82] width 280 height 10
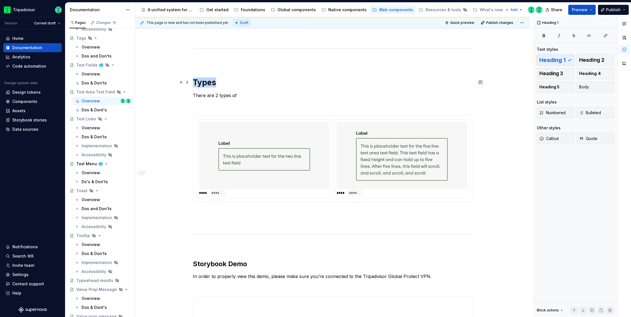
click at [206, 82] on h1 "Types" at bounding box center [333, 82] width 280 height 10
click at [242, 93] on p "There are 2 types of" at bounding box center [333, 95] width 280 height 7
click at [436, 161] on img at bounding box center [402, 155] width 92 height 63
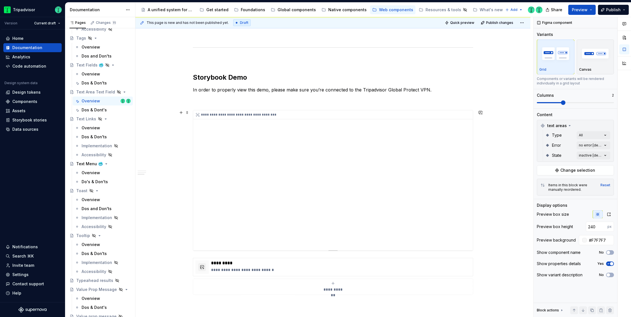
scroll to position [510, 0]
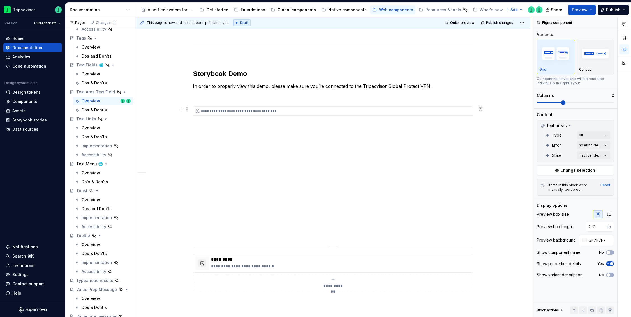
click at [350, 177] on div "**********" at bounding box center [333, 177] width 280 height 140
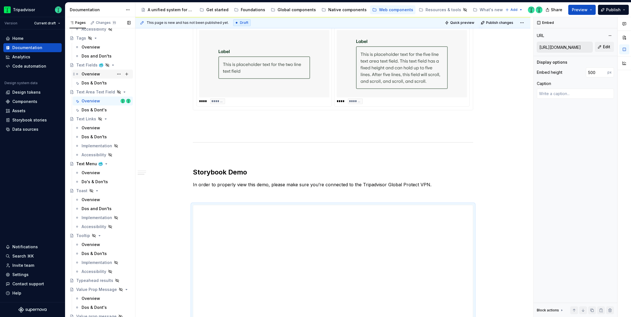
scroll to position [427, 0]
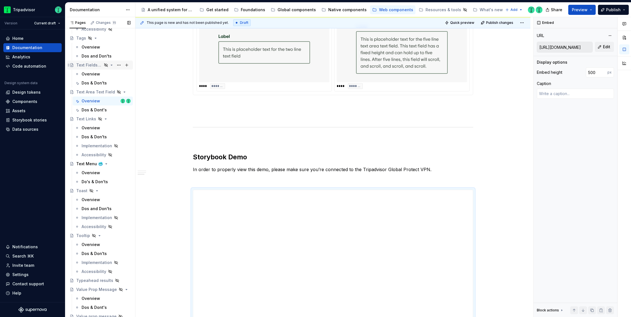
click at [85, 64] on div "Text Fields 🥶" at bounding box center [89, 65] width 26 height 6
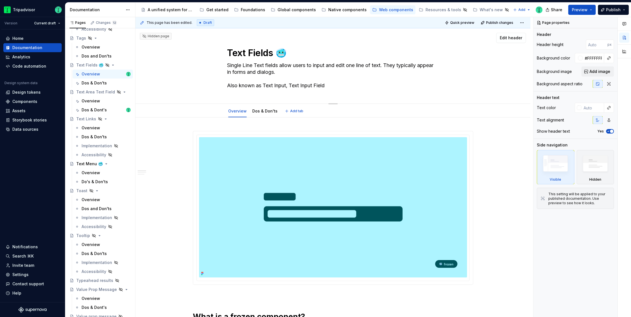
drag, startPoint x: 286, startPoint y: 55, endPoint x: 277, endPoint y: 55, distance: 9.3
click at [277, 55] on textarea "Text Fields 🥶" at bounding box center [332, 52] width 212 height 13
click at [294, 55] on textarea "Text Fields 🥶" at bounding box center [332, 52] width 212 height 13
drag, startPoint x: 288, startPoint y: 55, endPoint x: 274, endPoint y: 55, distance: 13.5
click at [274, 55] on textarea "Text Fields 🥶" at bounding box center [332, 52] width 212 height 13
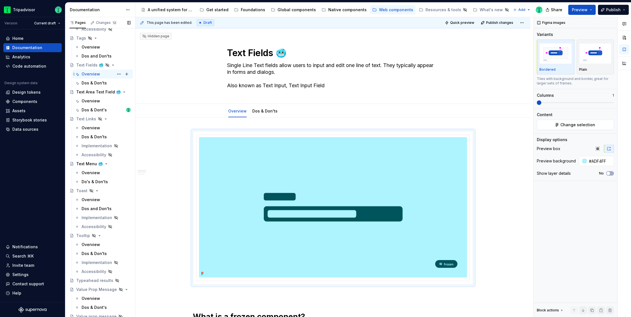
type textarea "*"
click at [24, 109] on div "Assets" at bounding box center [18, 111] width 13 height 6
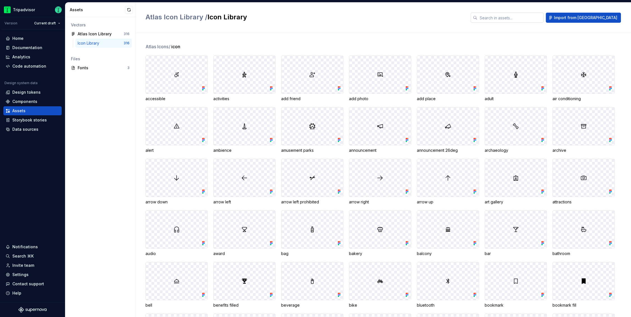
click at [544, 20] on input "text" at bounding box center [511, 18] width 66 height 10
type input "_"
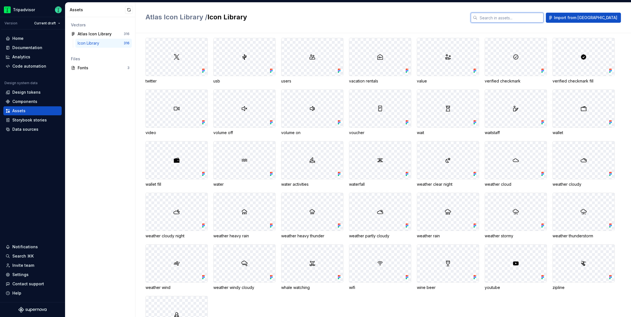
scroll to position [2120, 0]
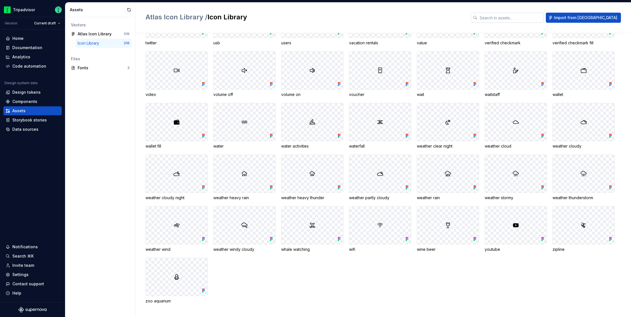
click at [521, 18] on input "text" at bounding box center [511, 18] width 66 height 10
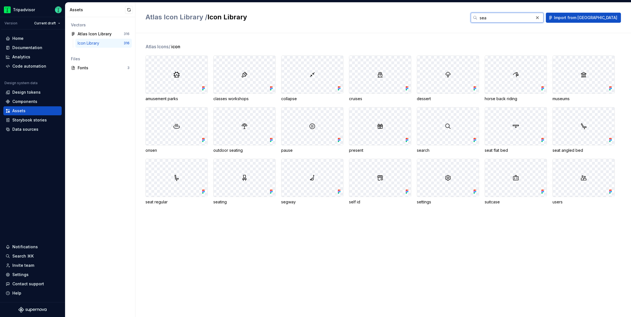
scroll to position [0, 0]
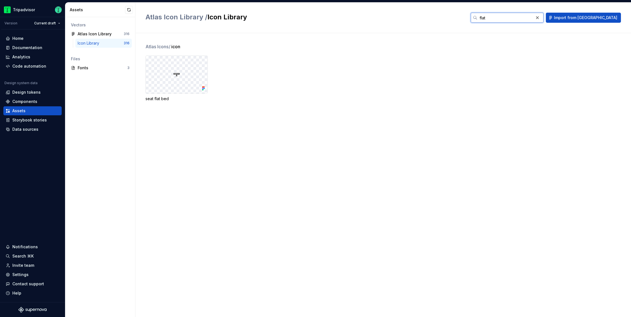
type input "flat"
click at [205, 152] on div "Atlas Icons / icon seat flat bed" at bounding box center [389, 175] width 486 height 284
click at [129, 8] on button "button" at bounding box center [129, 10] width 8 height 8
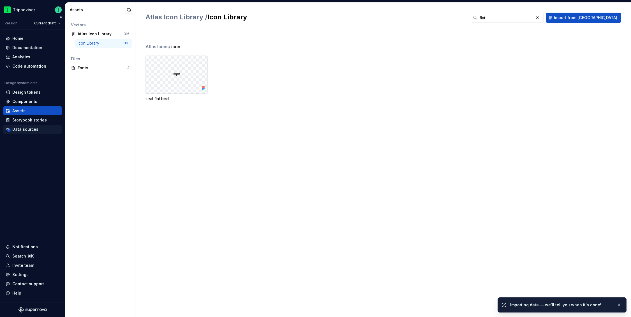
click at [40, 129] on div "Data sources" at bounding box center [33, 130] width 54 height 6
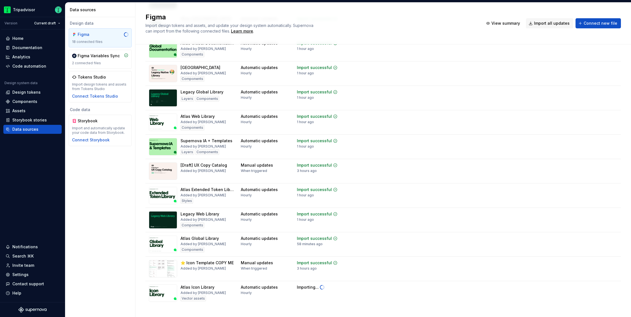
scroll to position [198, 0]
click at [19, 109] on div "Assets" at bounding box center [18, 111] width 13 height 6
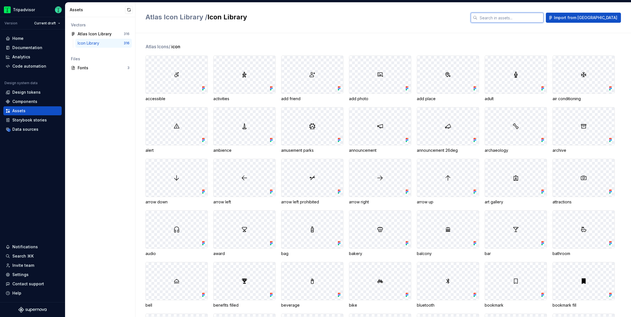
click at [535, 19] on input "text" at bounding box center [511, 18] width 66 height 10
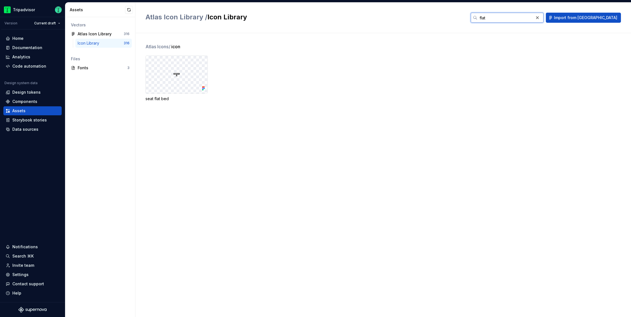
type input "flat"
click at [176, 76] on img at bounding box center [176, 74] width 7 height 7
click at [264, 112] on div "Atlas Icons / icon seat flat bed" at bounding box center [389, 79] width 486 height 72
click at [129, 8] on button "button" at bounding box center [129, 10] width 8 height 8
click at [542, 15] on button "button" at bounding box center [538, 18] width 8 height 8
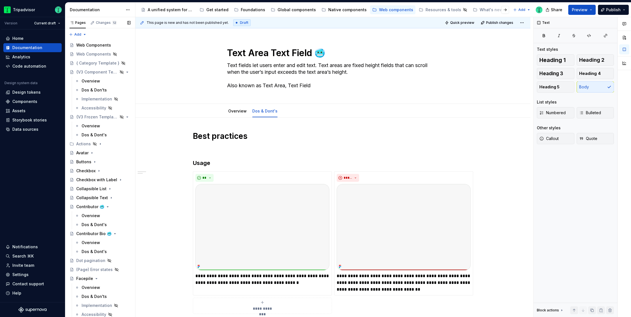
scroll to position [57, 0]
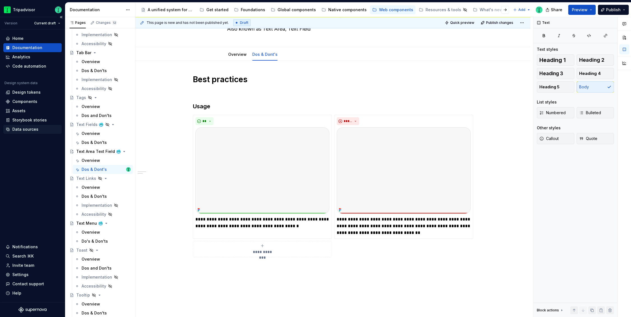
click at [12, 131] on div "Data sources" at bounding box center [33, 130] width 54 height 6
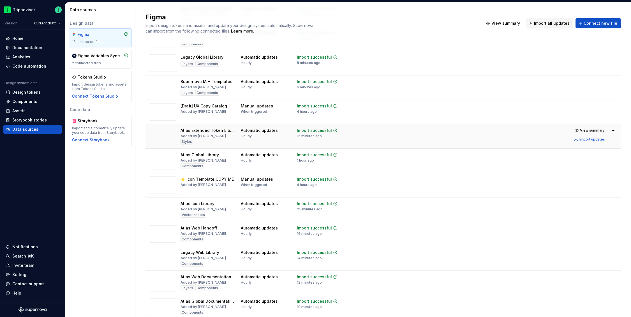
scroll to position [165, 0]
